Goal: Information Seeking & Learning: Learn about a topic

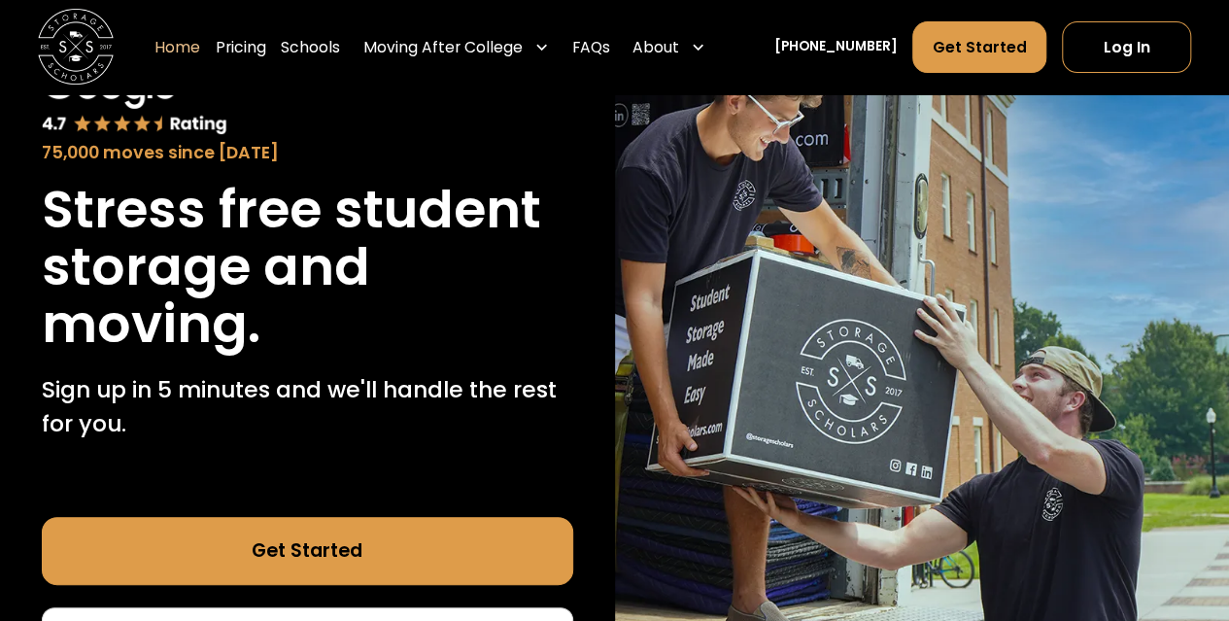
scroll to position [155, 0]
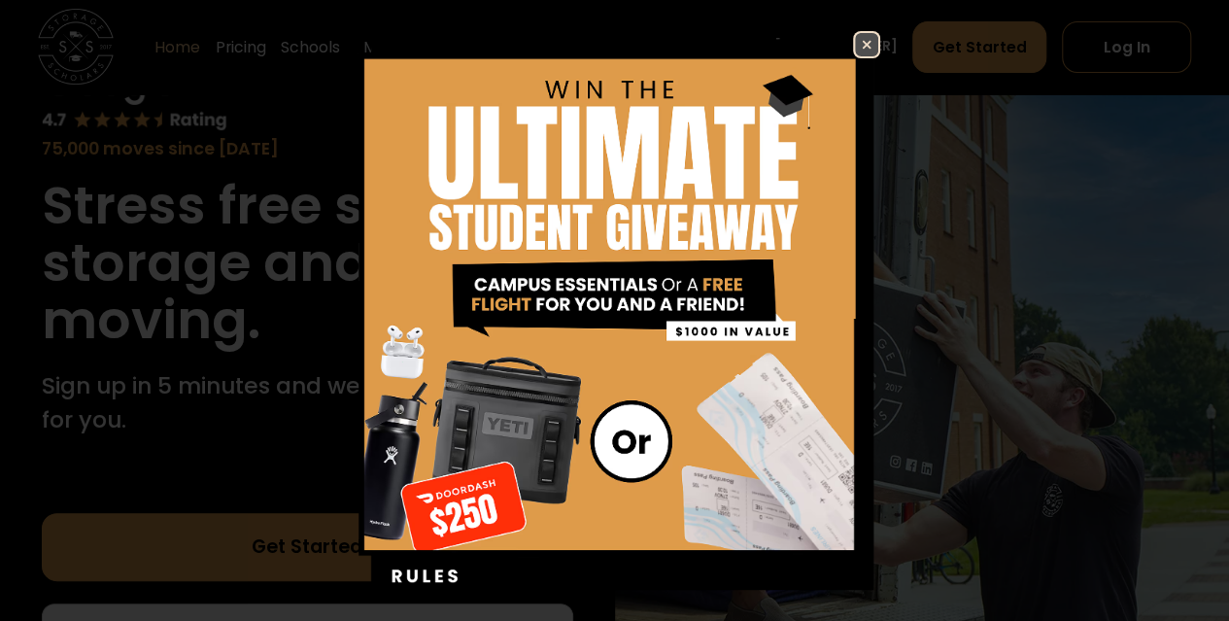
click at [855, 47] on img at bounding box center [866, 44] width 23 height 23
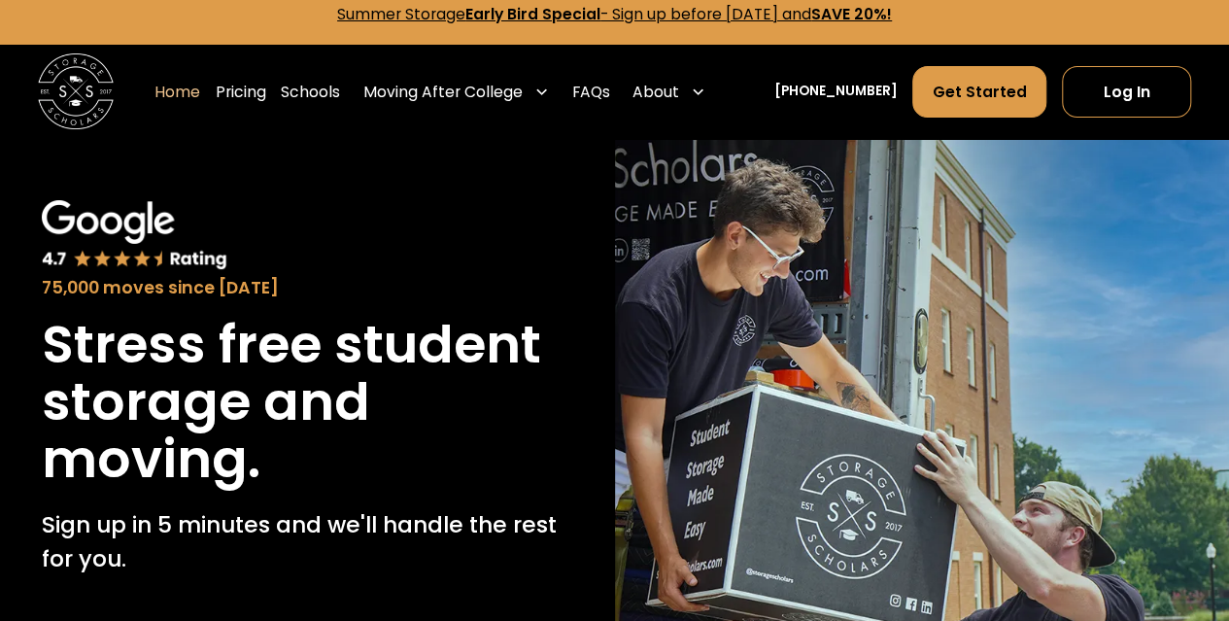
scroll to position [0, 0]
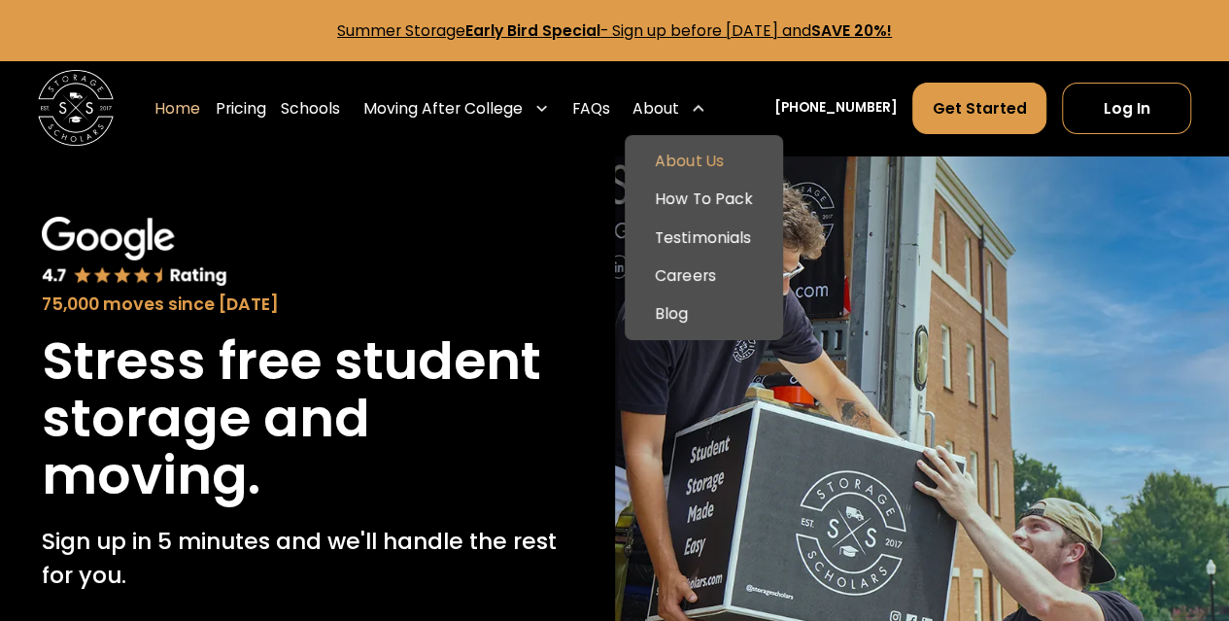
click at [698, 153] on link "About Us" at bounding box center [704, 162] width 143 height 38
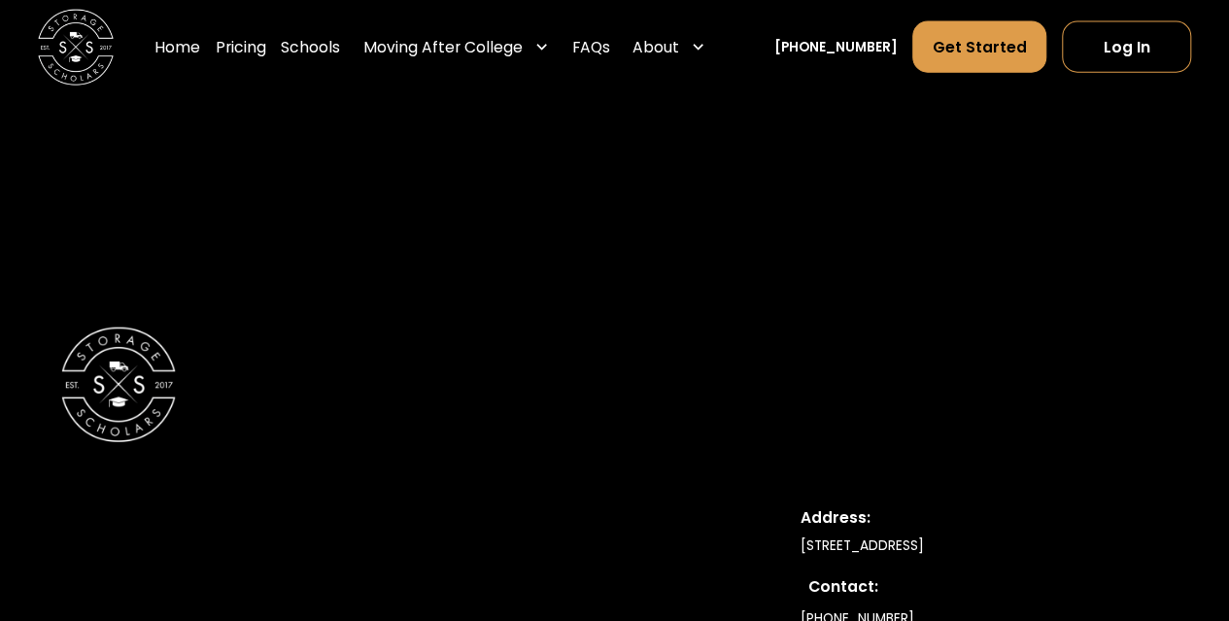
scroll to position [9632, 0]
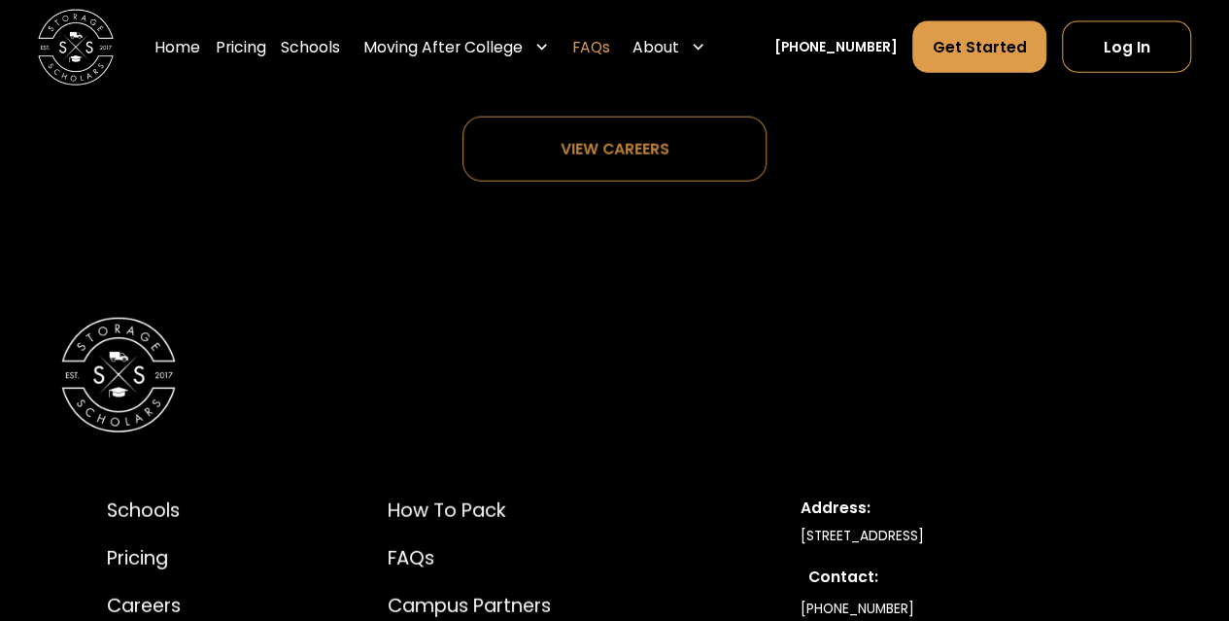
click at [610, 51] on link "FAQs" at bounding box center [591, 47] width 38 height 53
click at [610, 46] on link "FAQs" at bounding box center [591, 47] width 38 height 53
click at [200, 51] on link "Home" at bounding box center [177, 47] width 46 height 53
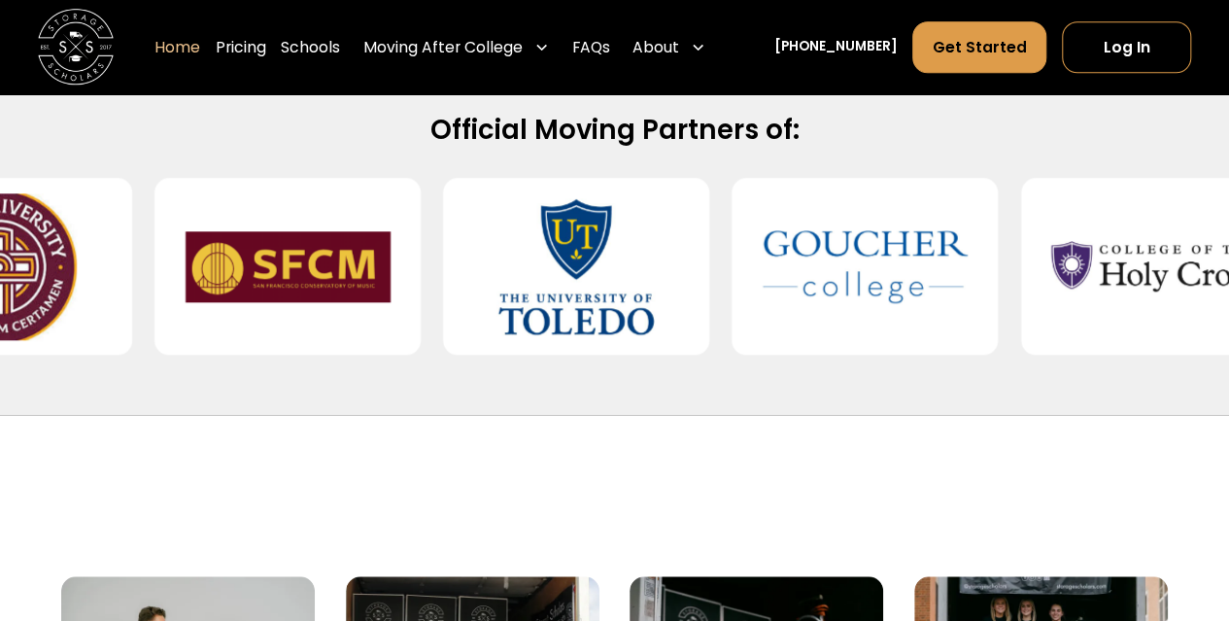
scroll to position [815, 0]
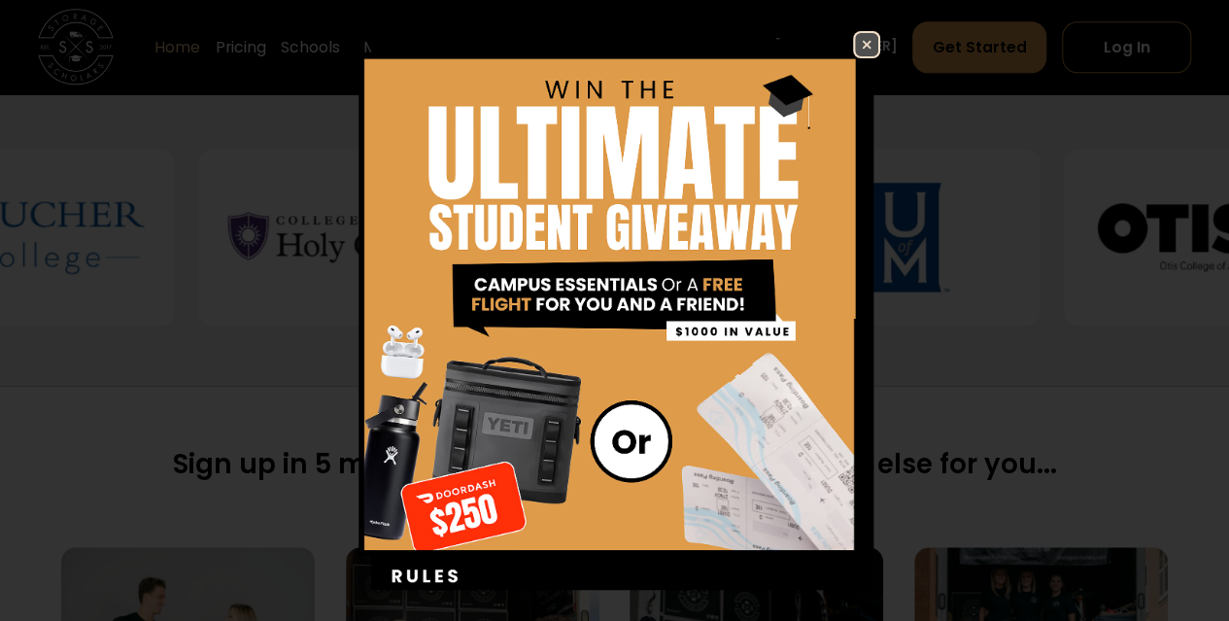
click at [855, 42] on img at bounding box center [866, 44] width 23 height 23
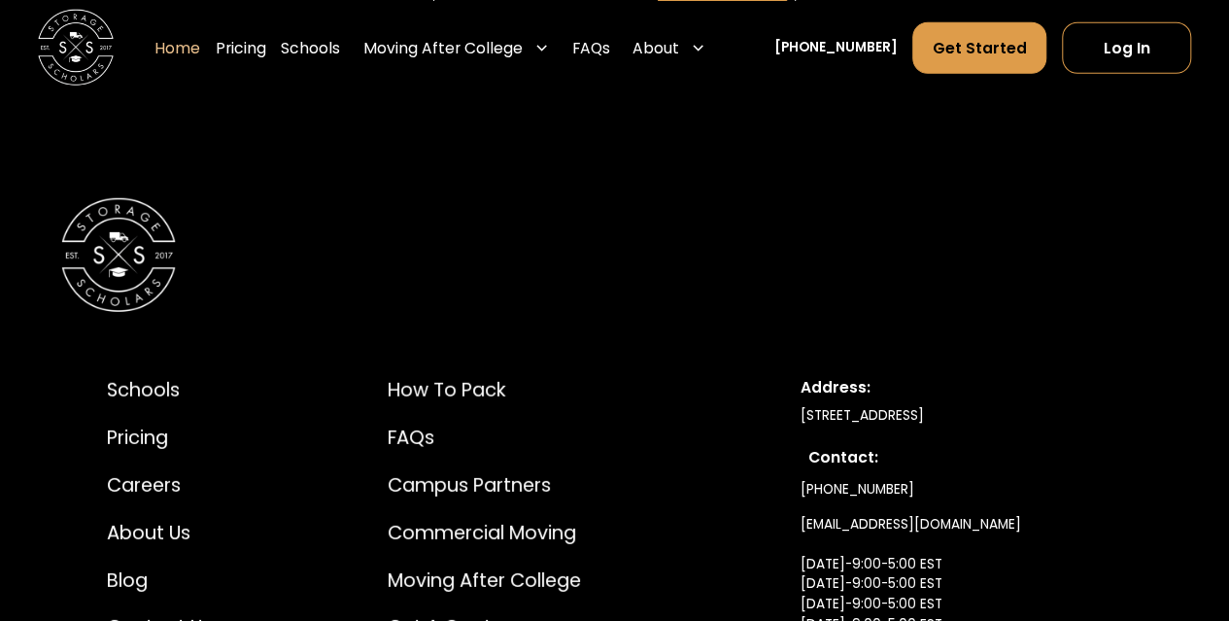
scroll to position [6291, 0]
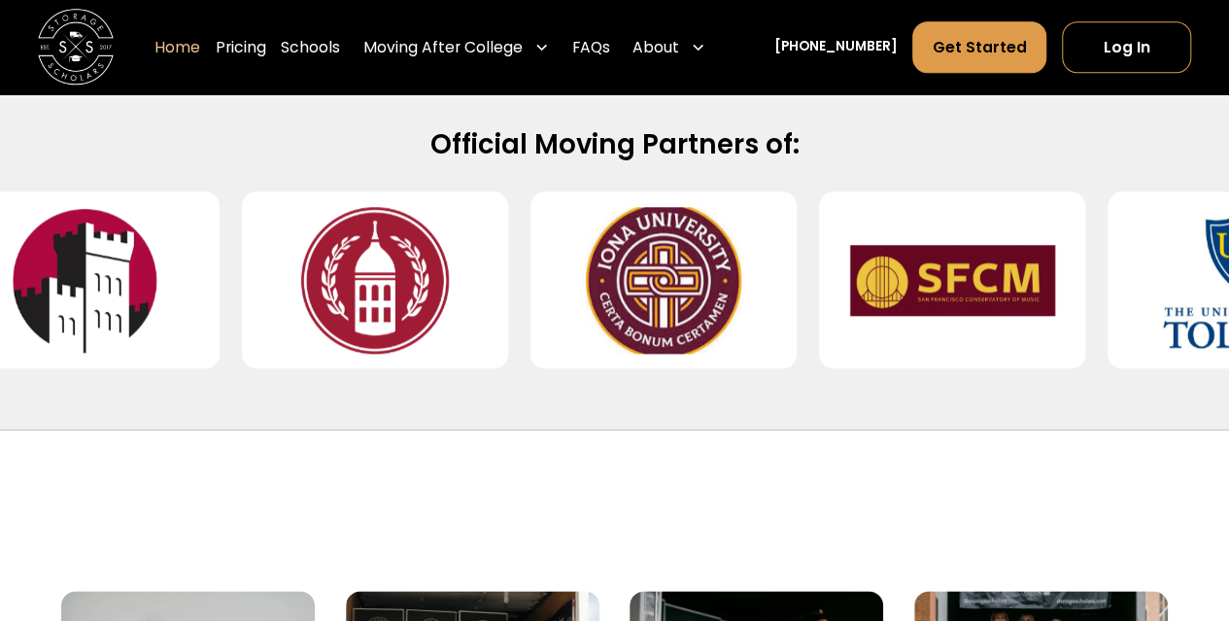
scroll to position [836, 0]
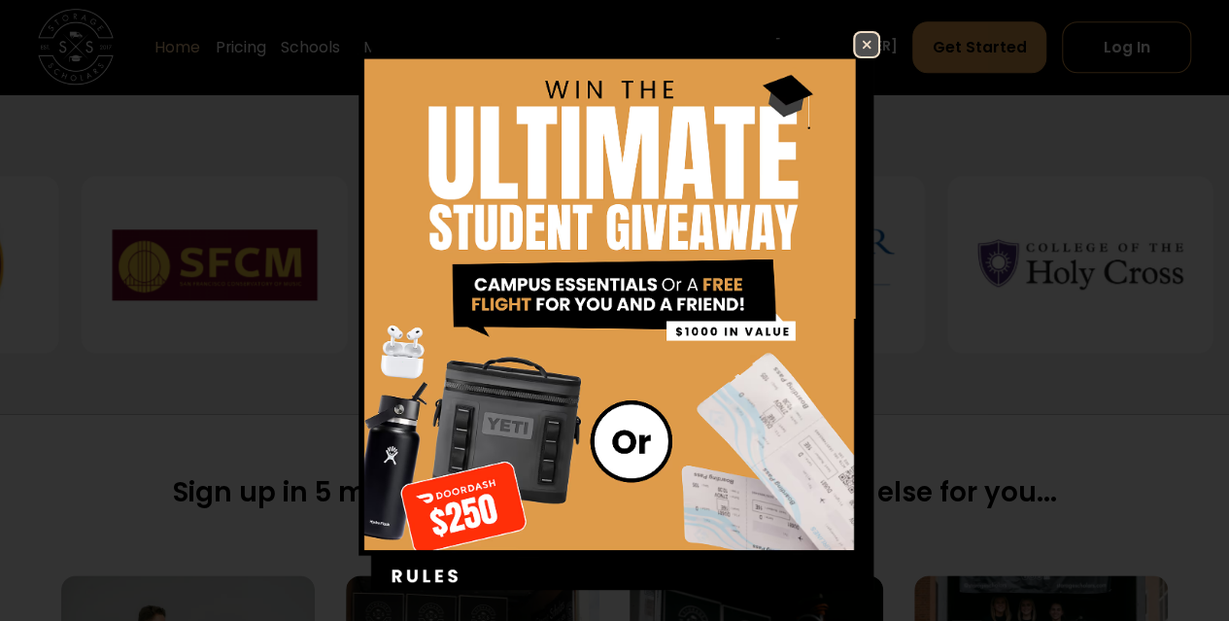
click at [855, 48] on img at bounding box center [866, 44] width 23 height 23
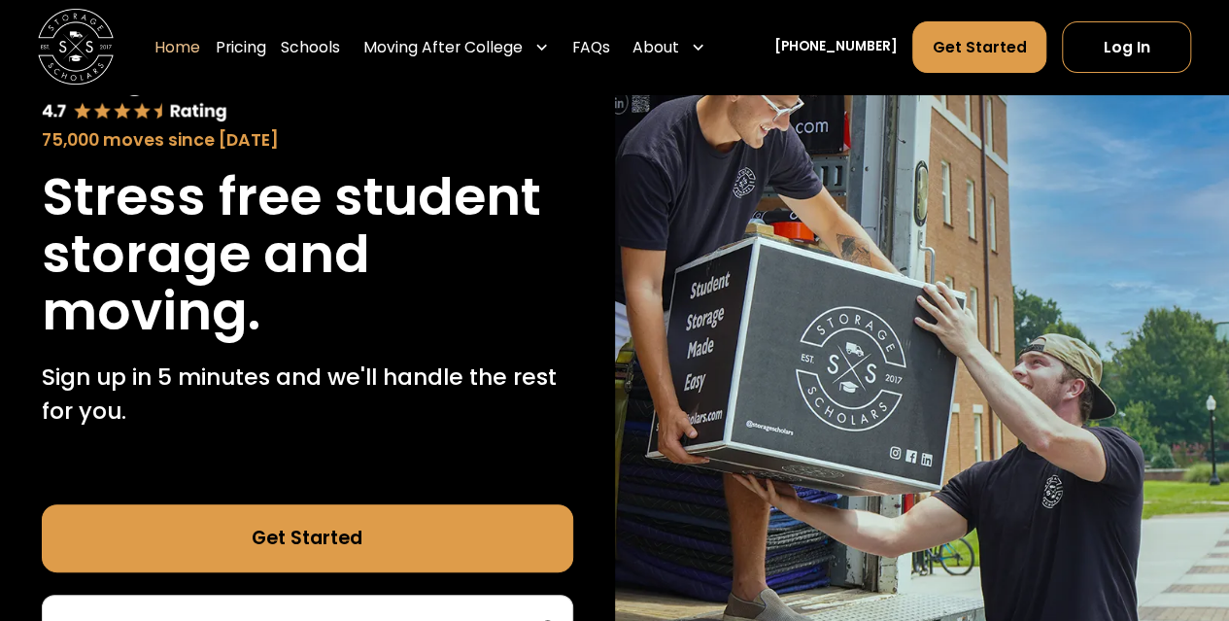
scroll to position [0, 0]
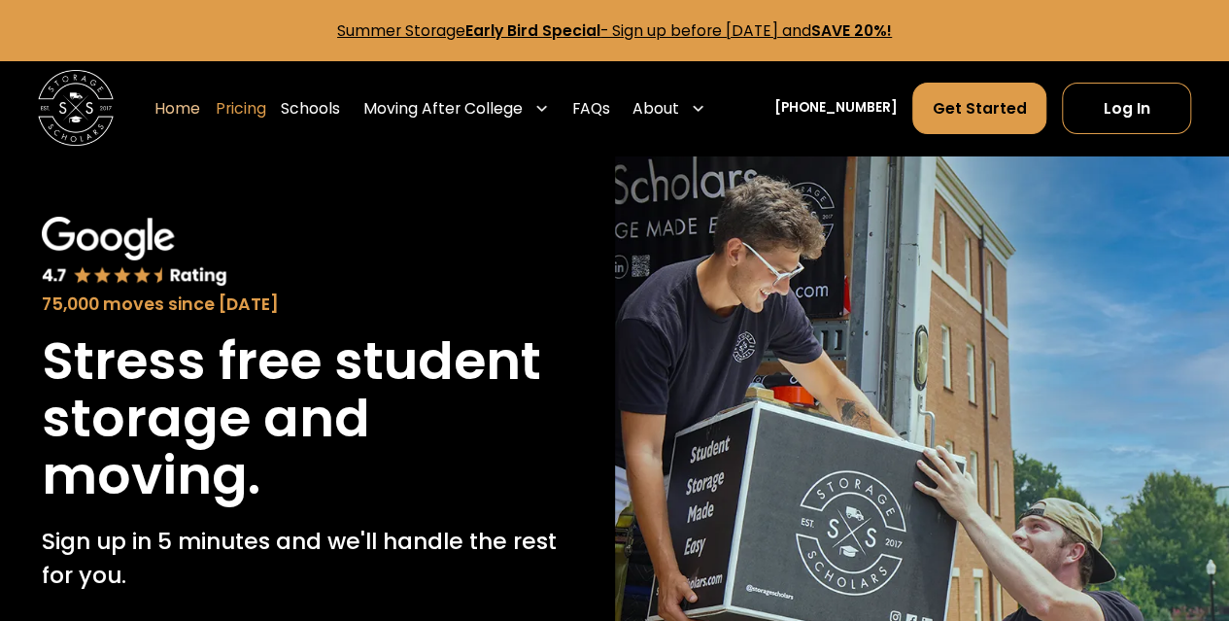
click at [261, 106] on link "Pricing" at bounding box center [241, 108] width 51 height 53
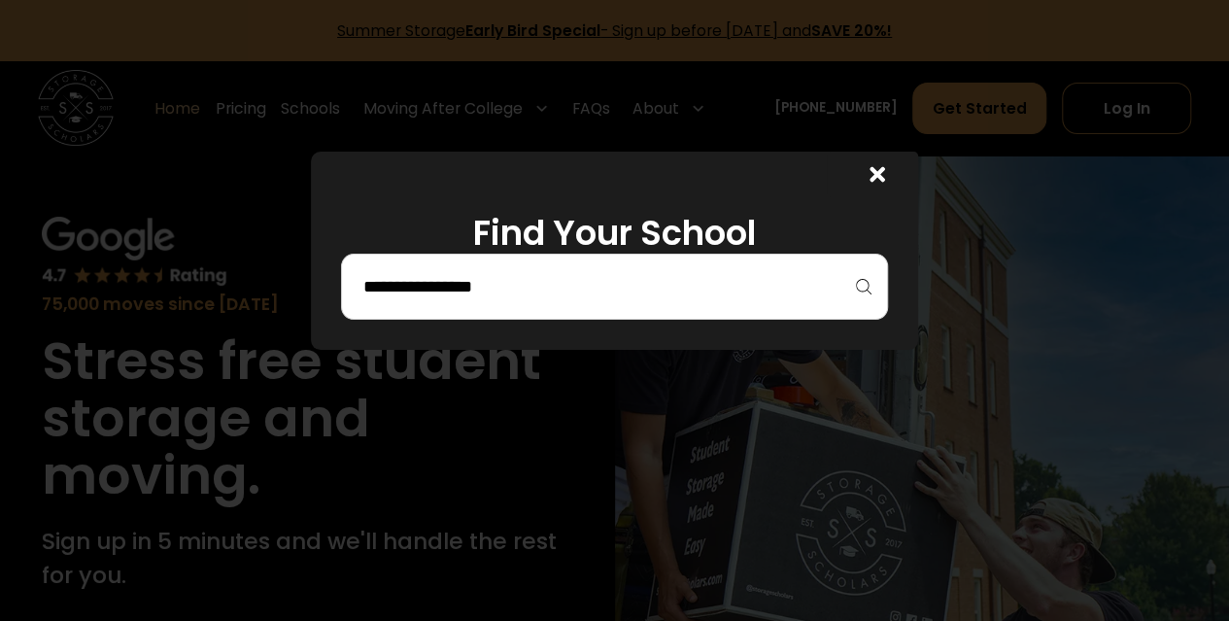
click at [592, 291] on input "search" at bounding box center [614, 286] width 506 height 33
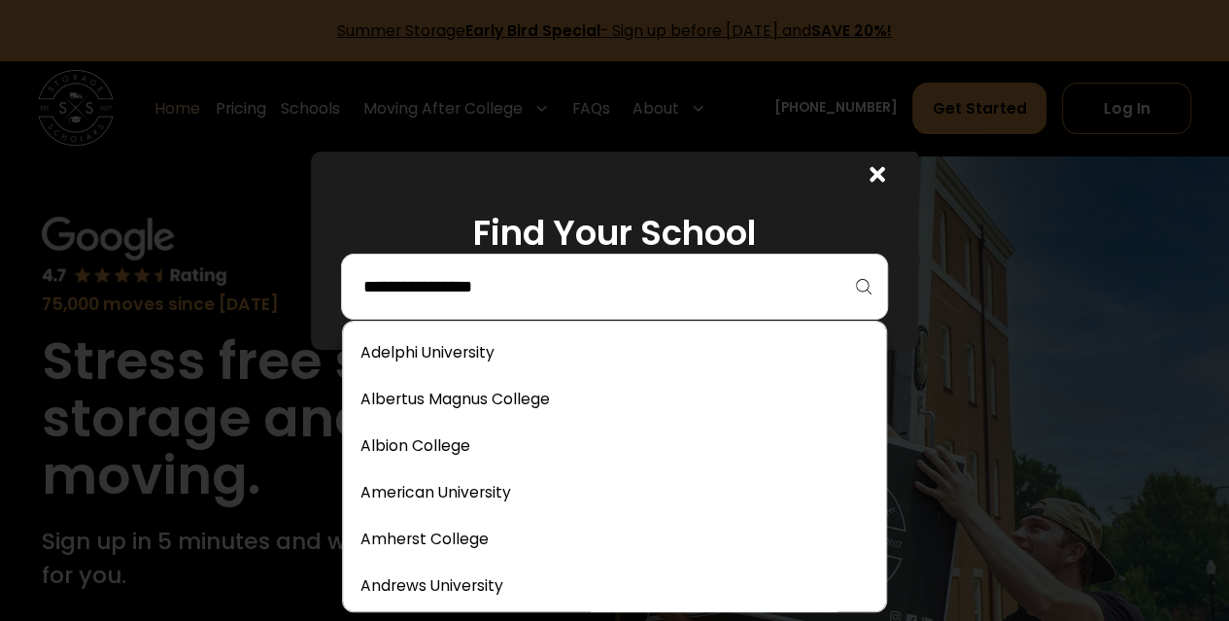
click at [874, 173] on div at bounding box center [872, 175] width 91 height 46
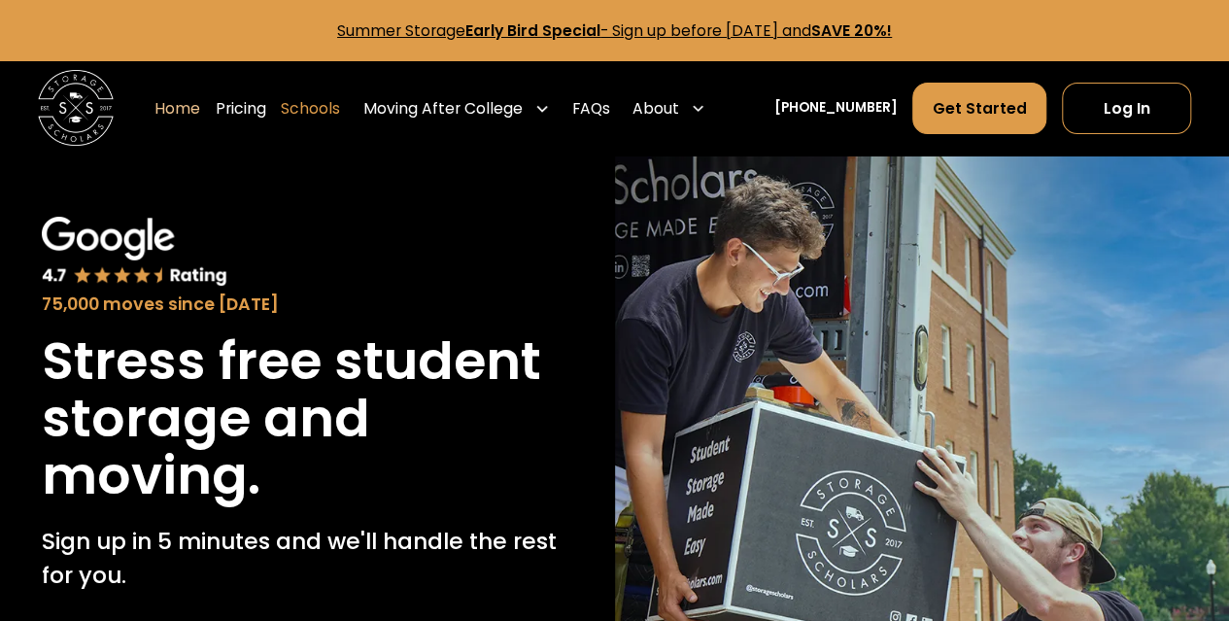
click at [330, 112] on link "Schools" at bounding box center [310, 108] width 59 height 53
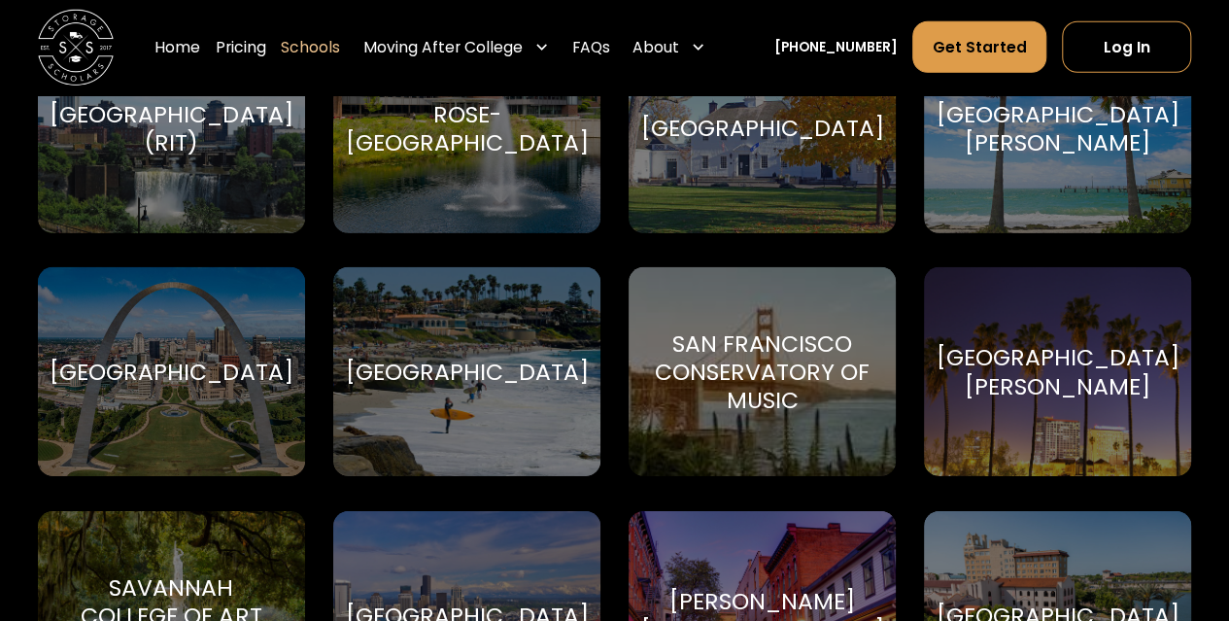
scroll to position [6616, 0]
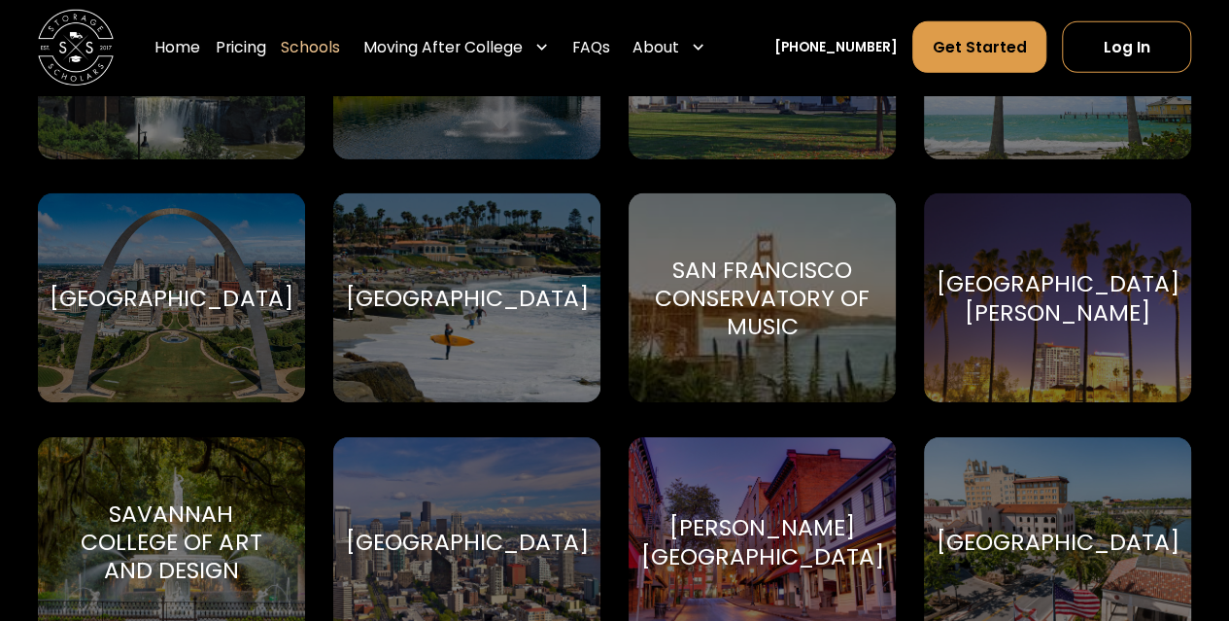
click at [1036, 312] on div "[GEOGRAPHIC_DATA][PERSON_NAME]" at bounding box center [1058, 297] width 243 height 57
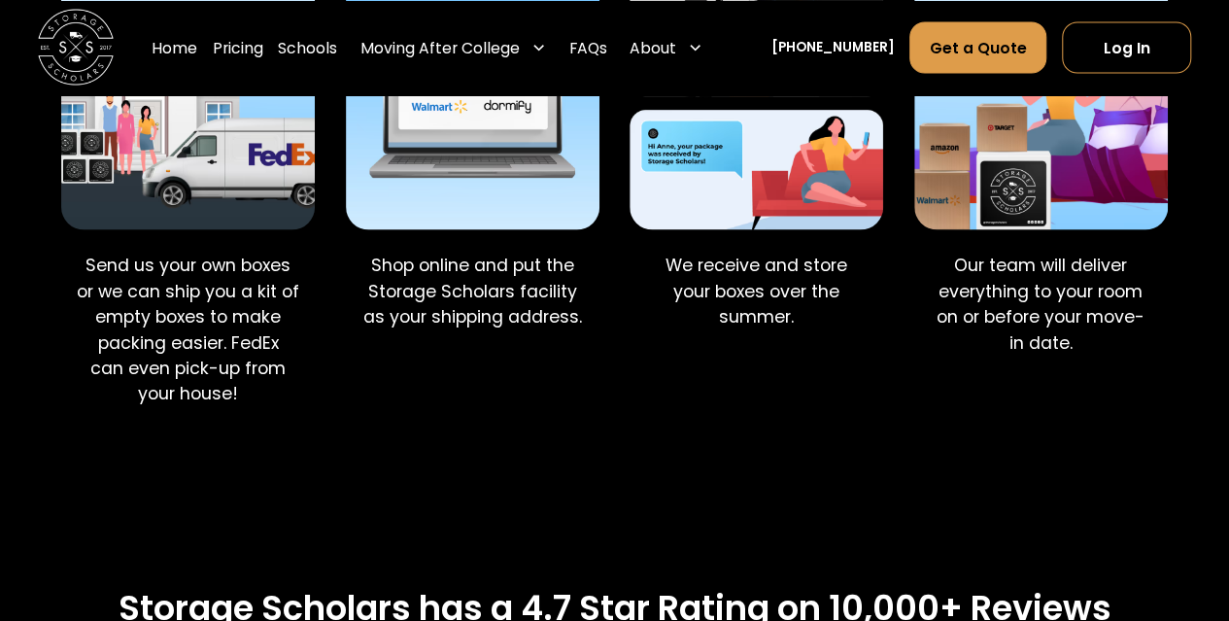
scroll to position [1921, 0]
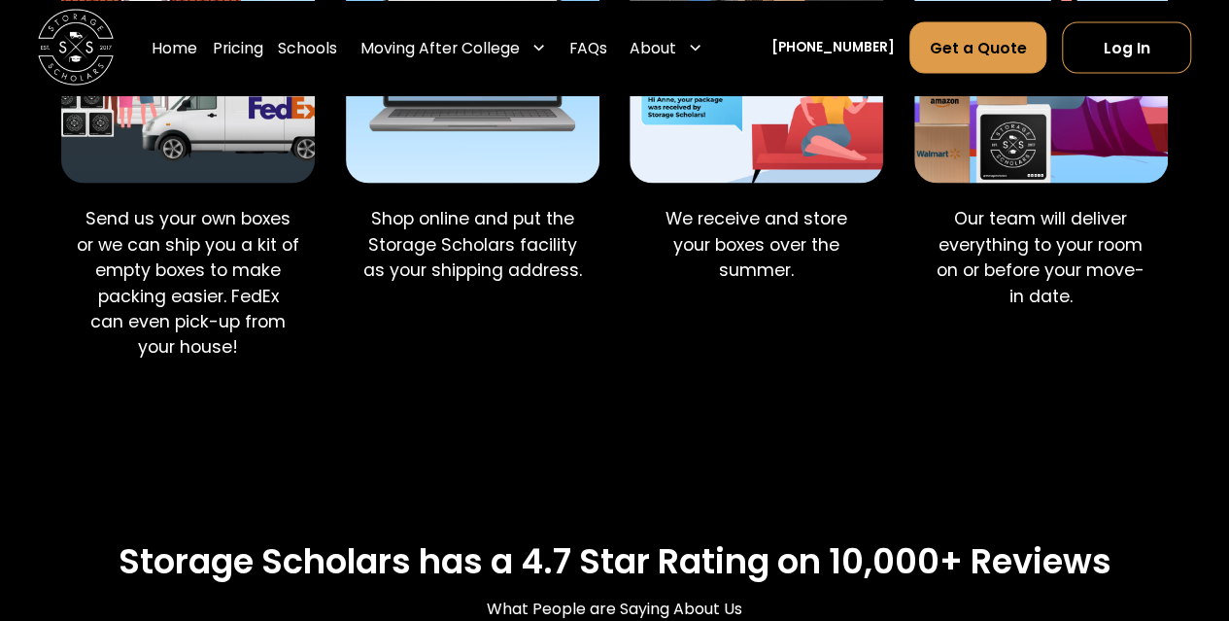
click at [1025, 247] on p "Our team will deliver everything to your room on or before your move-in date." at bounding box center [1040, 257] width 223 height 103
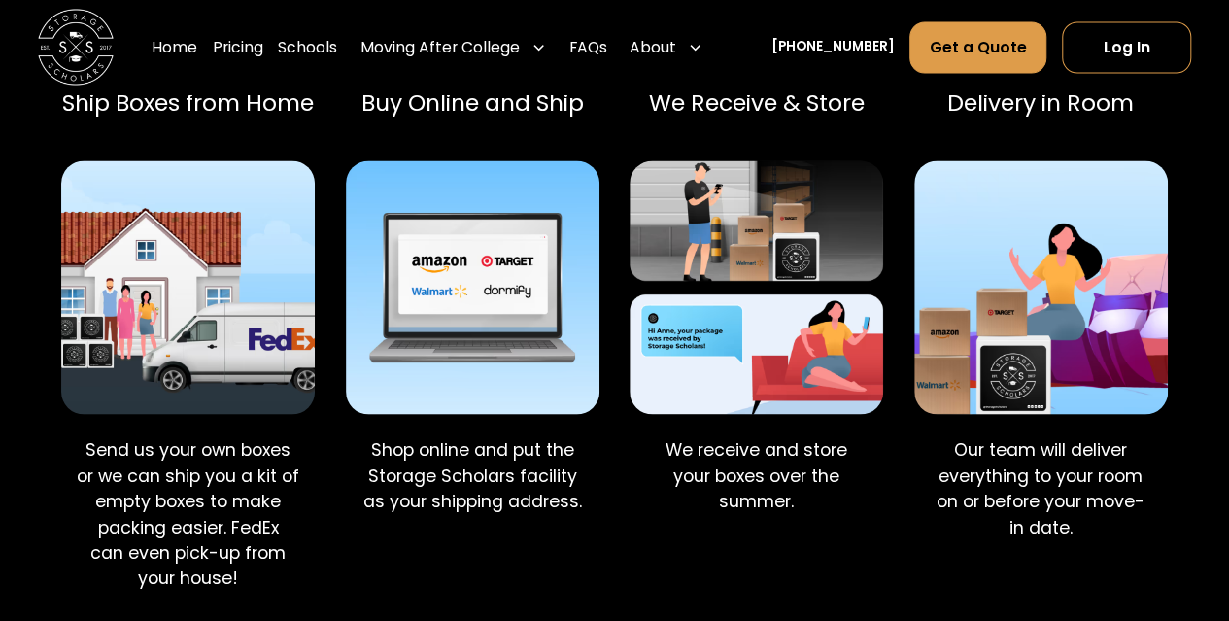
scroll to position [0, 0]
